Goal: Task Accomplishment & Management: Manage account settings

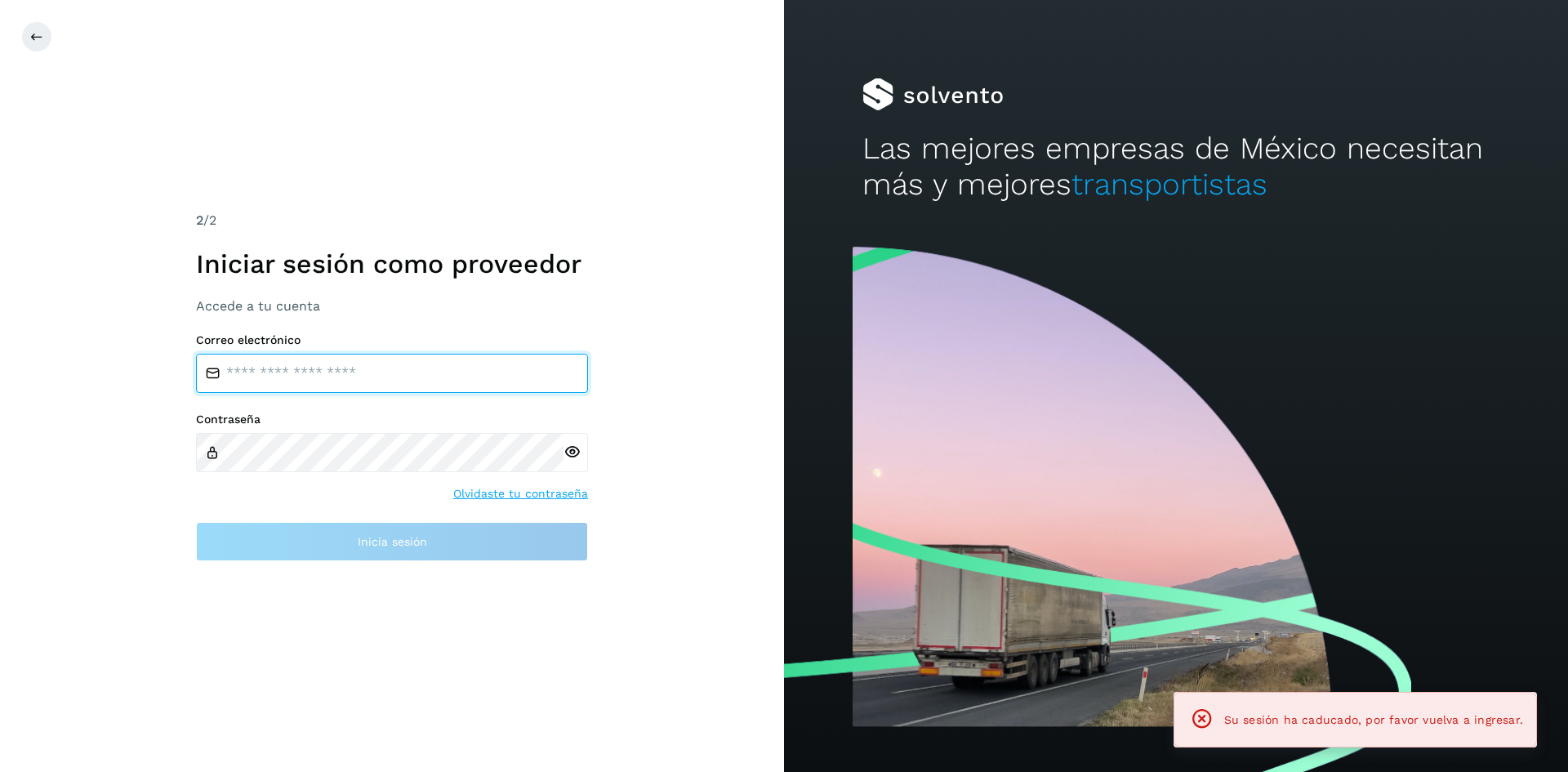
click at [440, 378] on input "email" at bounding box center [391, 373] width 392 height 39
type input "**********"
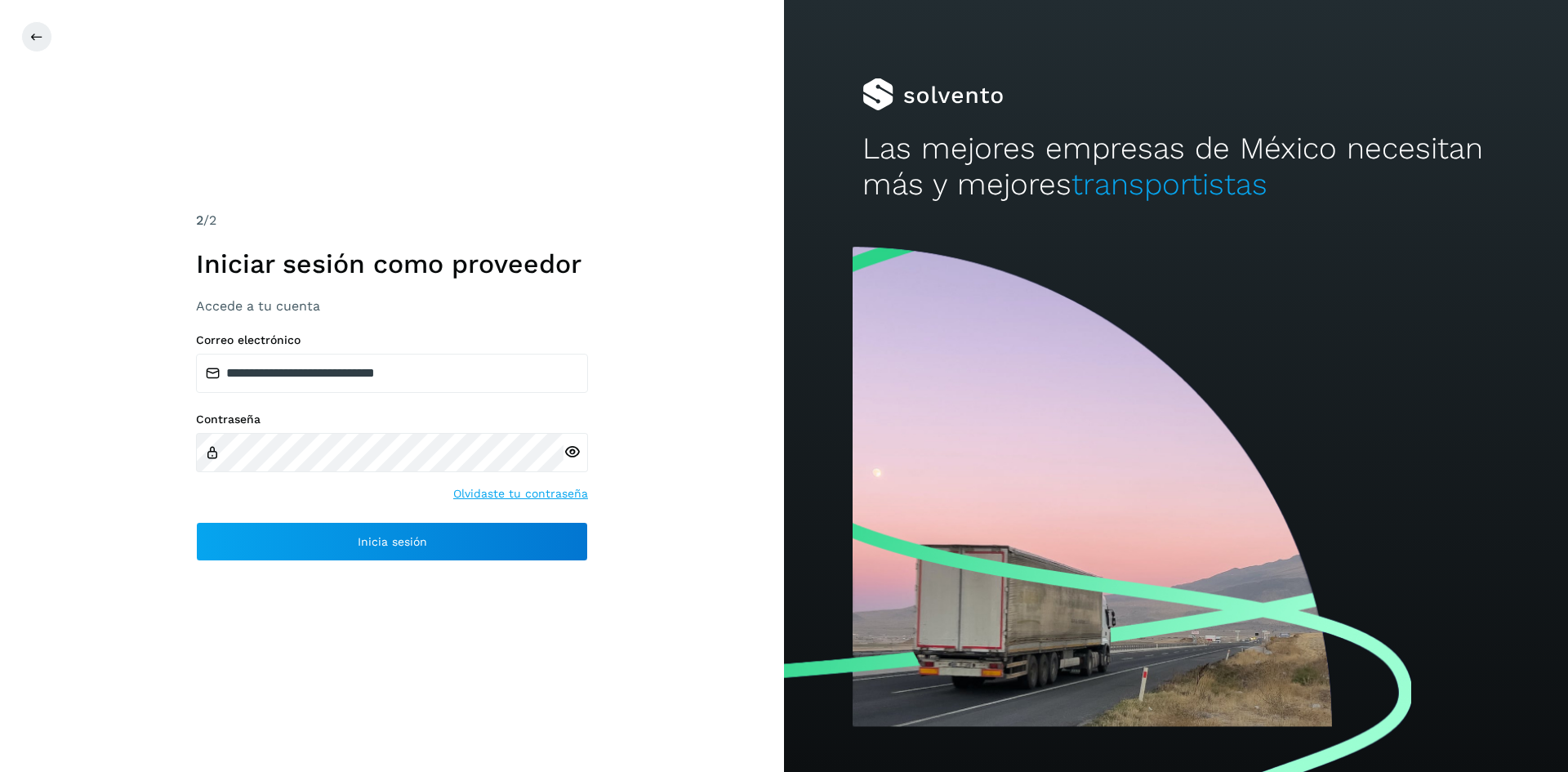
click at [574, 457] on icon at bounding box center [572, 452] width 17 height 17
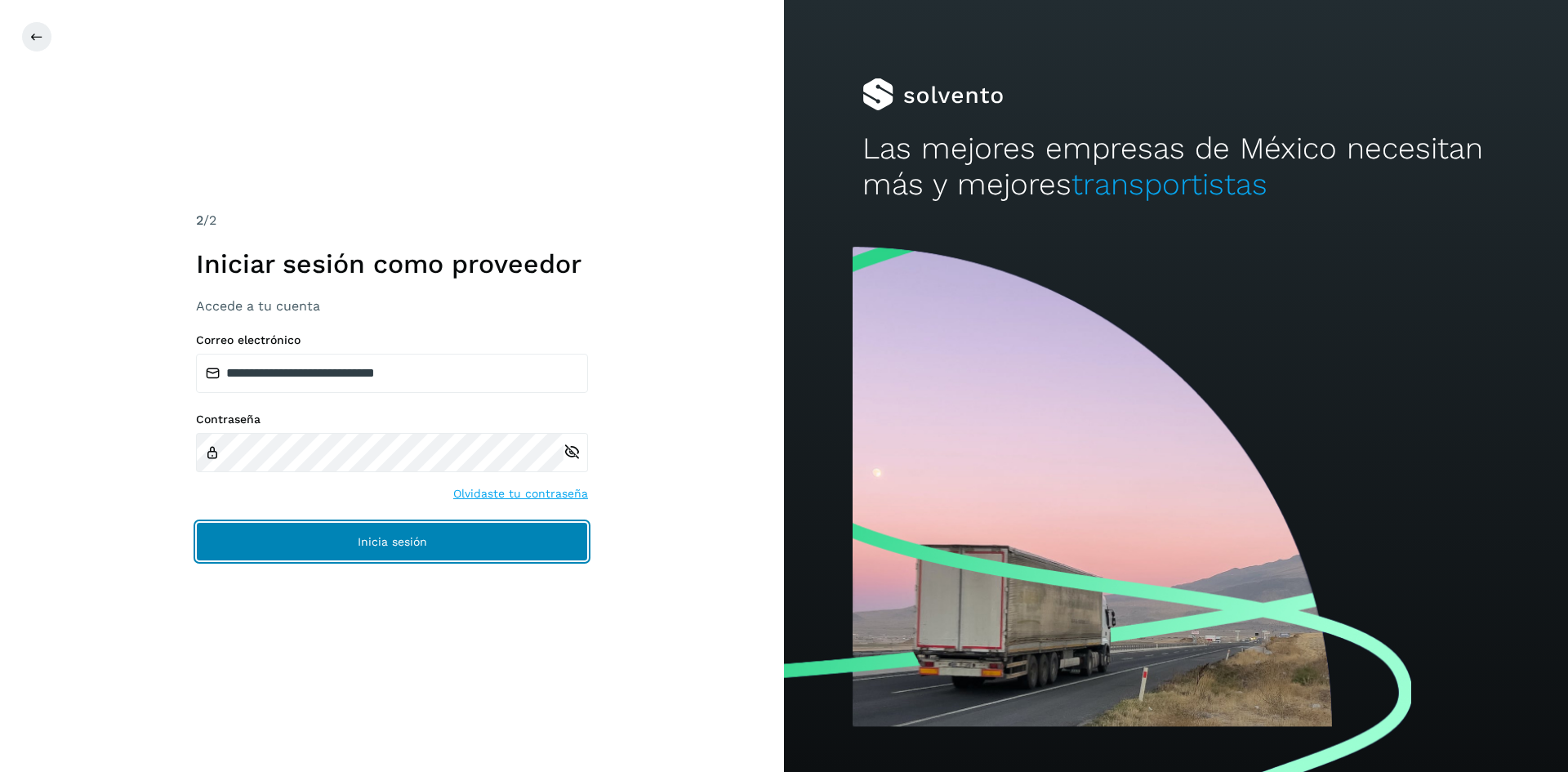
click at [448, 543] on button "Inicia sesión" at bounding box center [391, 541] width 392 height 39
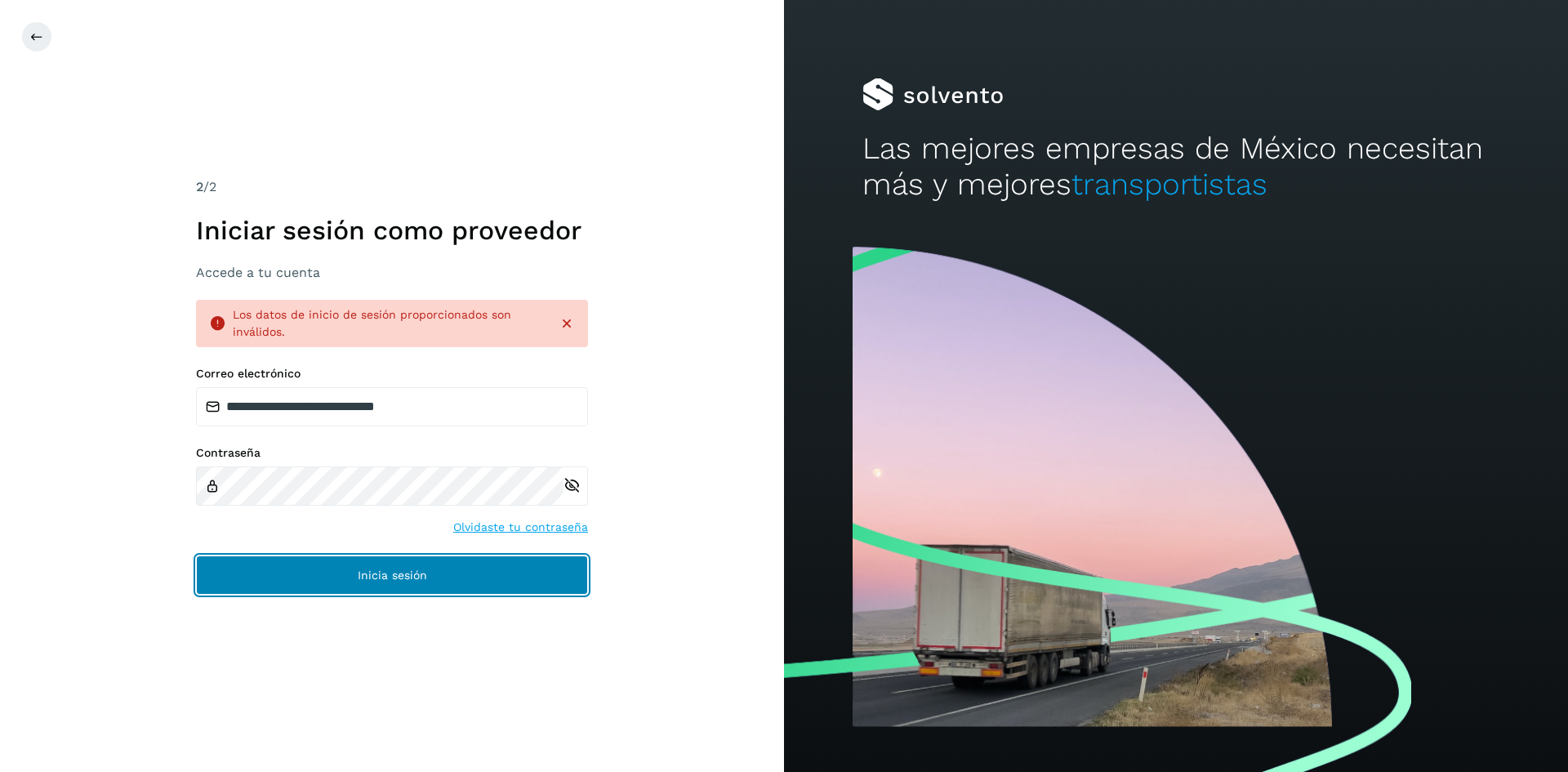
click at [310, 572] on button "Inicia sesión" at bounding box center [391, 575] width 392 height 39
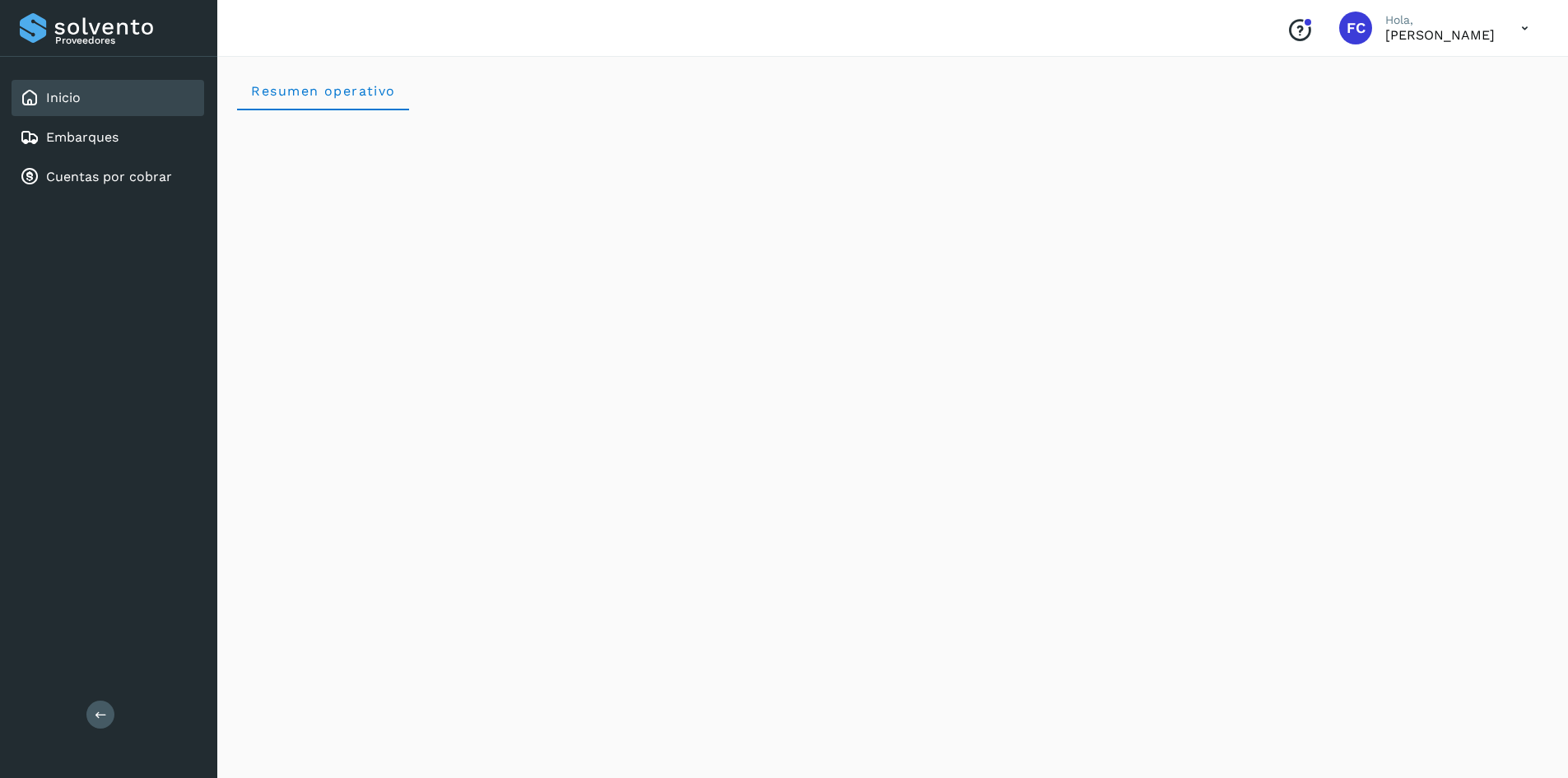
click at [118, 97] on div "Inicio" at bounding box center [107, 98] width 192 height 37
click at [117, 175] on link "Cuentas por cobrar" at bounding box center [109, 176] width 126 height 16
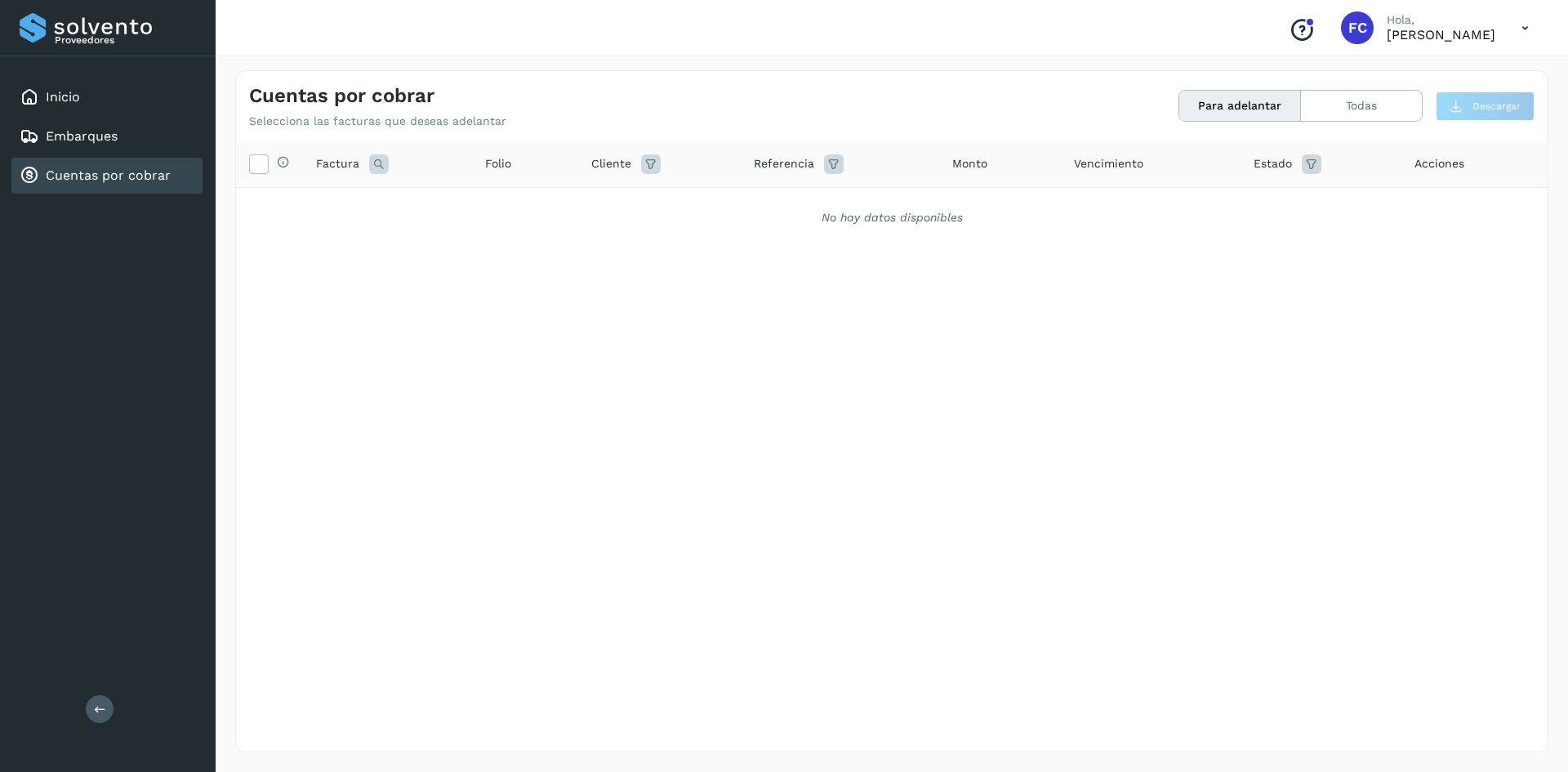
click at [166, 179] on link "Cuentas por cobrar" at bounding box center [108, 175] width 125 height 16
